Goal: Entertainment & Leisure: Consume media (video, audio)

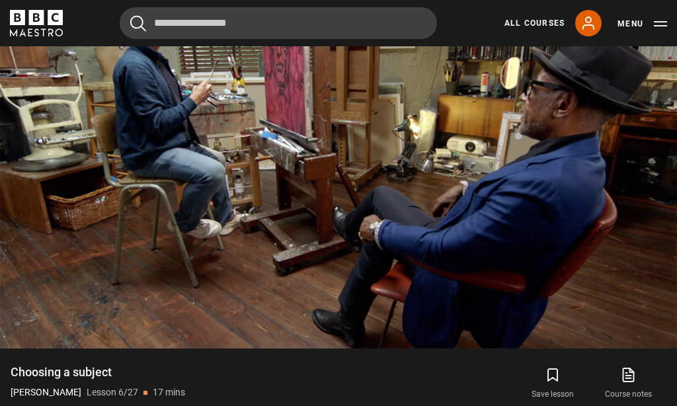
scroll to position [624, 0]
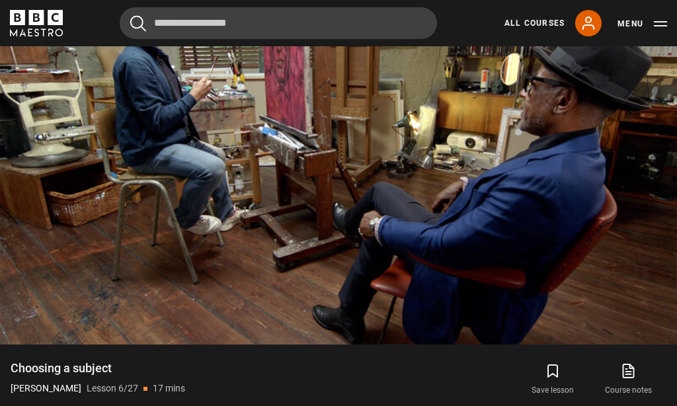
click at [623, 241] on video-js "Video Player is loading. Play Lesson Choosing a subject 10s Skip Back 10 second…" at bounding box center [338, 154] width 677 height 381
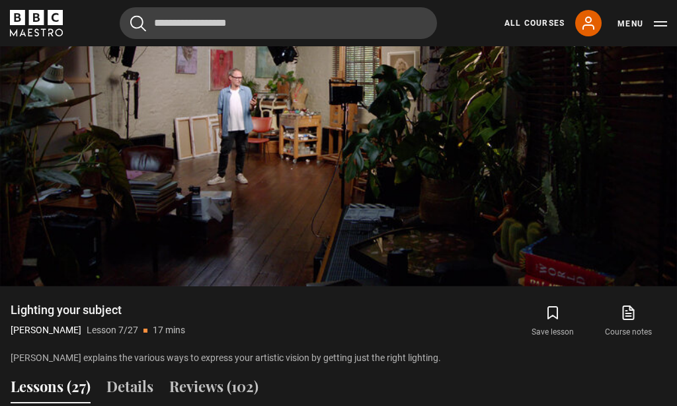
scroll to position [741, 0]
